Goal: Task Accomplishment & Management: Use online tool/utility

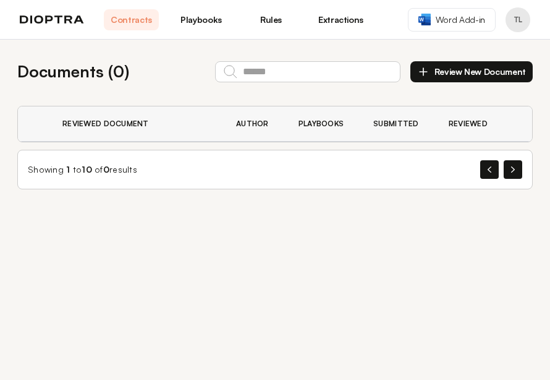
click at [449, 72] on button "Review New Document" at bounding box center [471, 71] width 122 height 21
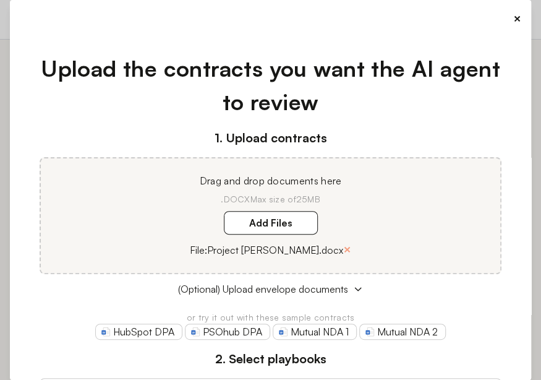
click at [386, 203] on p ".DOCX Max size of 25MB" at bounding box center [271, 199] width 430 height 12
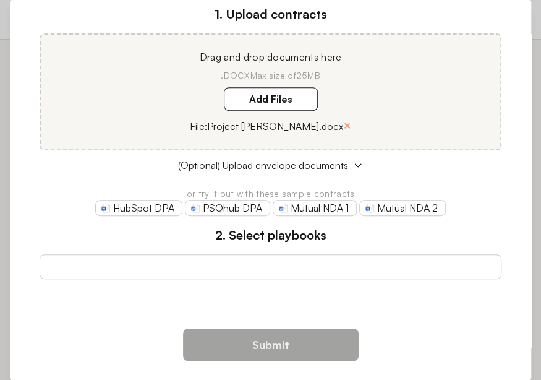
click at [248, 242] on h3 "2. Select playbooks" at bounding box center [271, 235] width 462 height 19
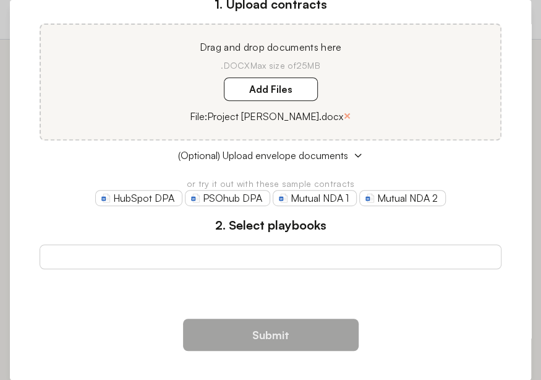
scroll to position [0, 0]
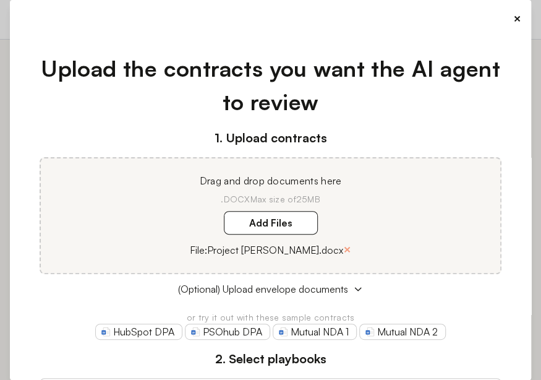
click at [513, 11] on button "×" at bounding box center [517, 18] width 8 height 17
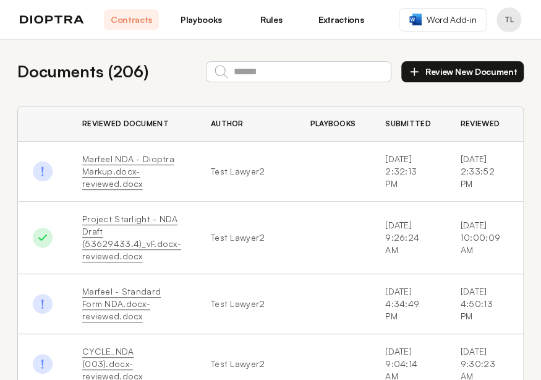
click at [448, 75] on button "Review New Document" at bounding box center [462, 71] width 122 height 21
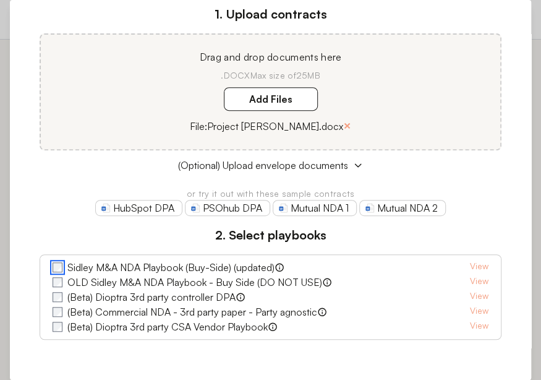
scroll to position [193, 0]
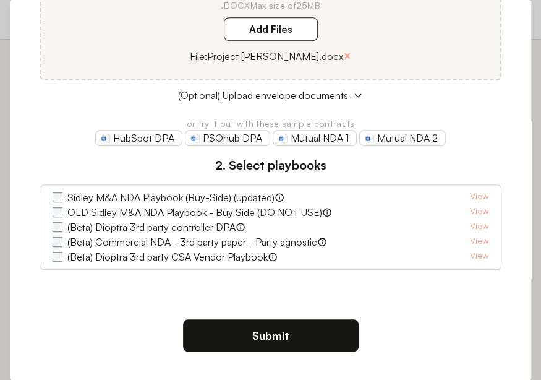
click at [272, 340] on button "Submit" at bounding box center [271, 335] width 176 height 32
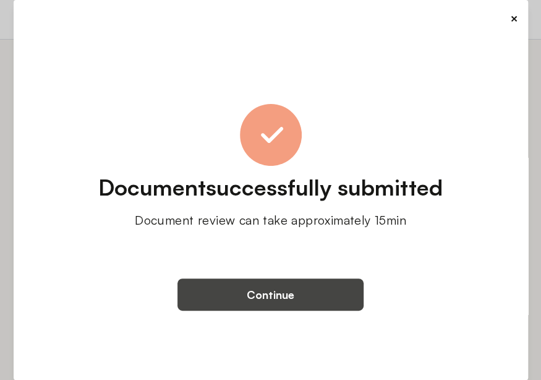
click at [247, 282] on button "Continue" at bounding box center [270, 294] width 186 height 32
